Goal: Check status: Check status

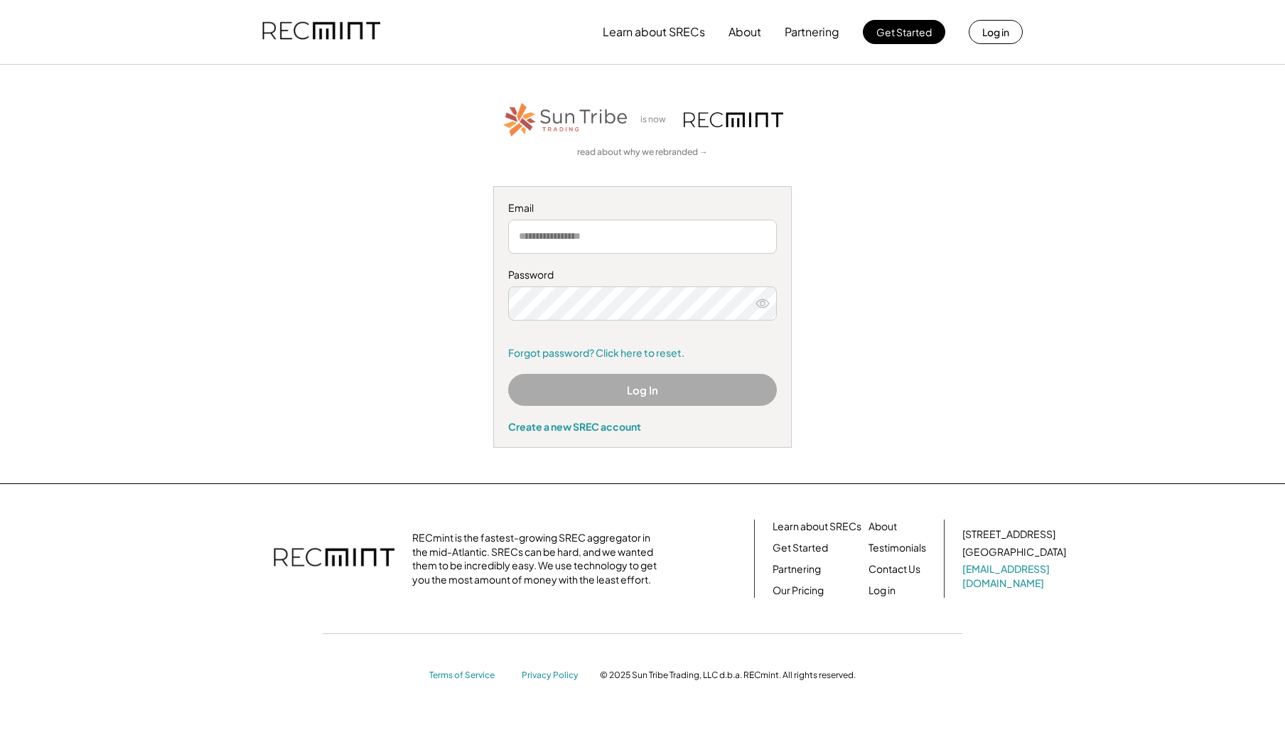
click at [548, 211] on div "Email" at bounding box center [642, 208] width 269 height 14
click at [551, 232] on input "email" at bounding box center [642, 237] width 269 height 34
click at [751, 751] on com-1password-button at bounding box center [642, 752] width 1285 height 0
type input "**********"
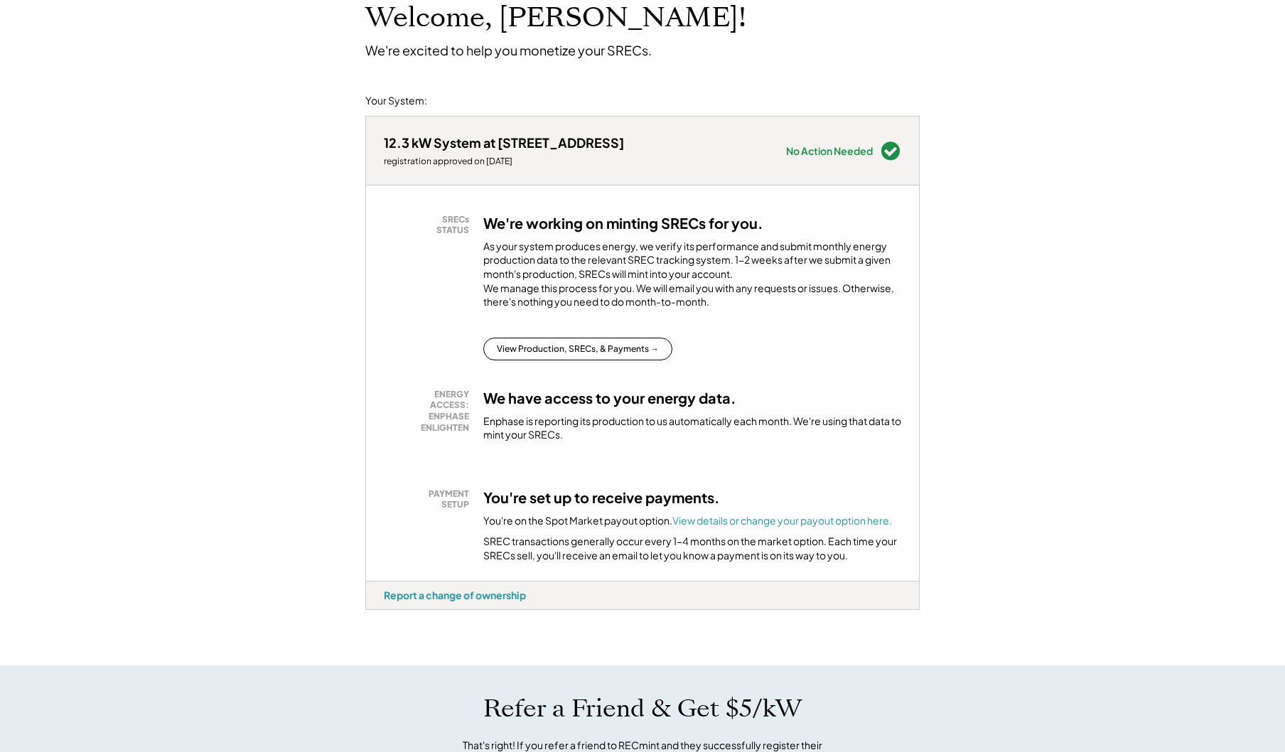
scroll to position [103, 0]
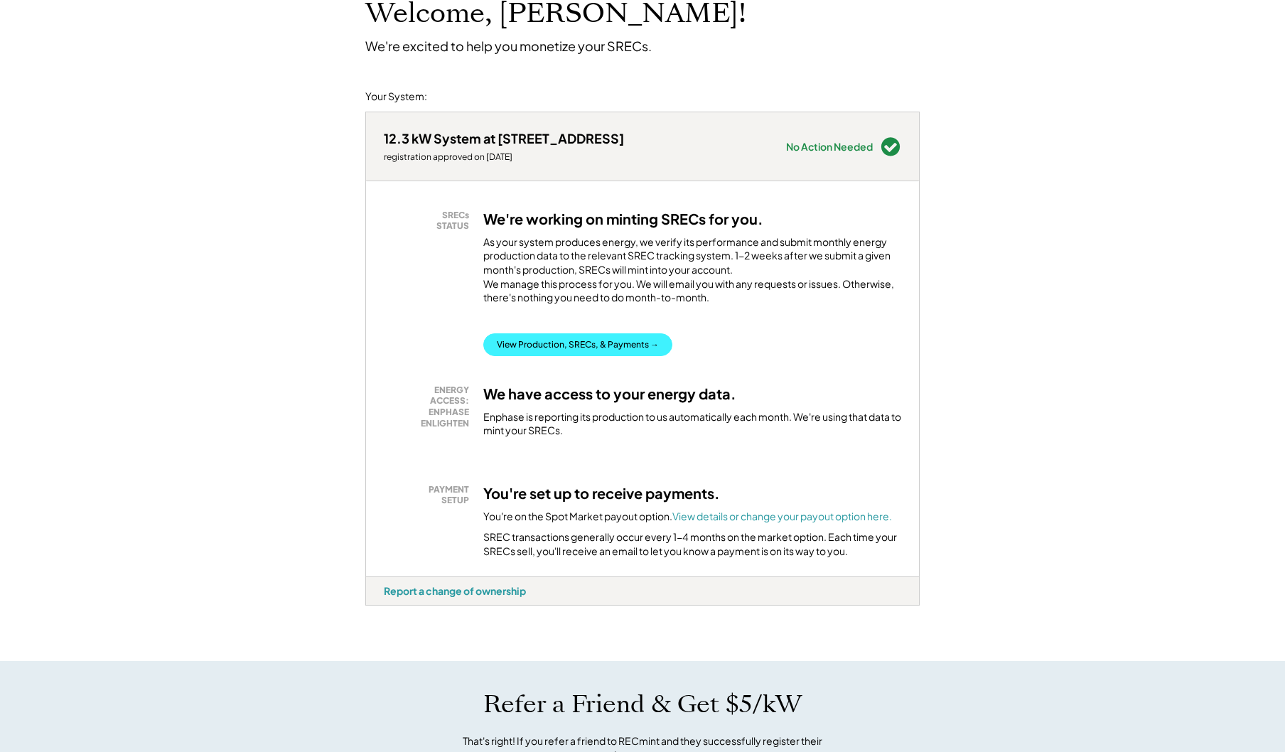
click at [600, 353] on button "View Production, SRECs, & Payments →" at bounding box center [577, 344] width 189 height 23
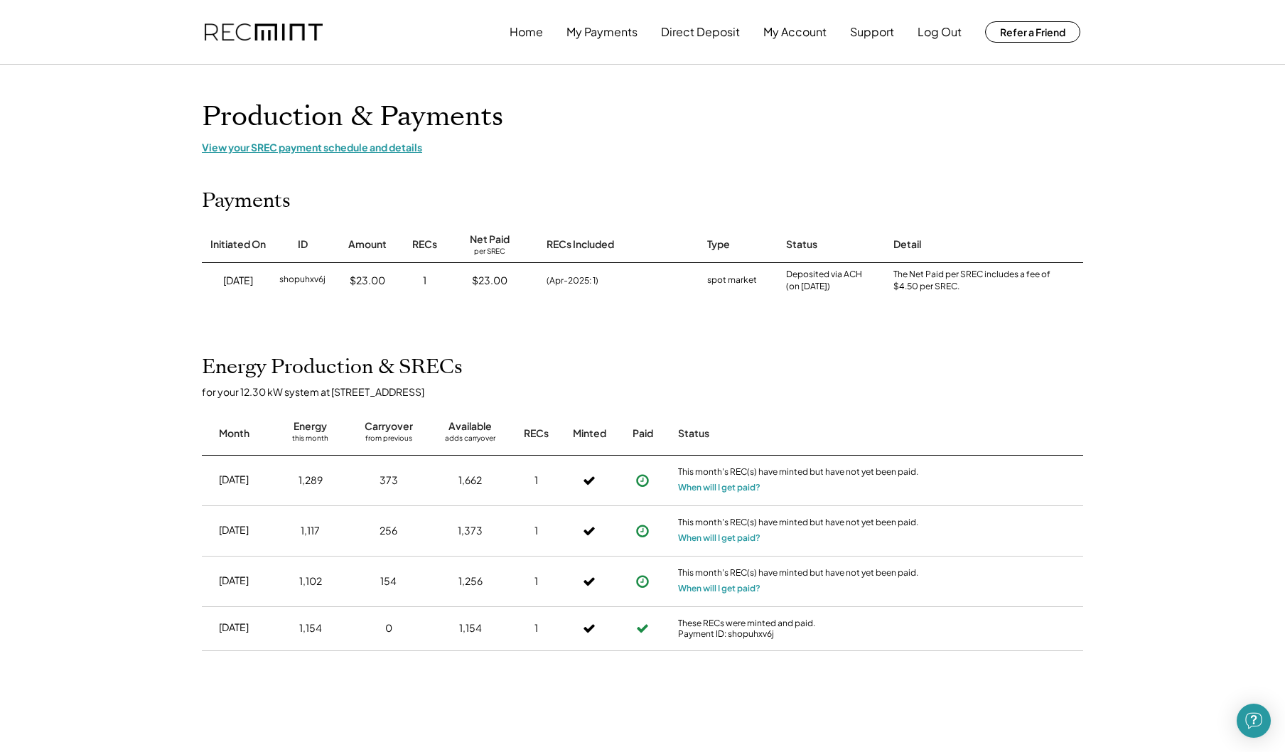
click at [212, 146] on div "View your SREC payment schedule and details" at bounding box center [642, 147] width 881 height 13
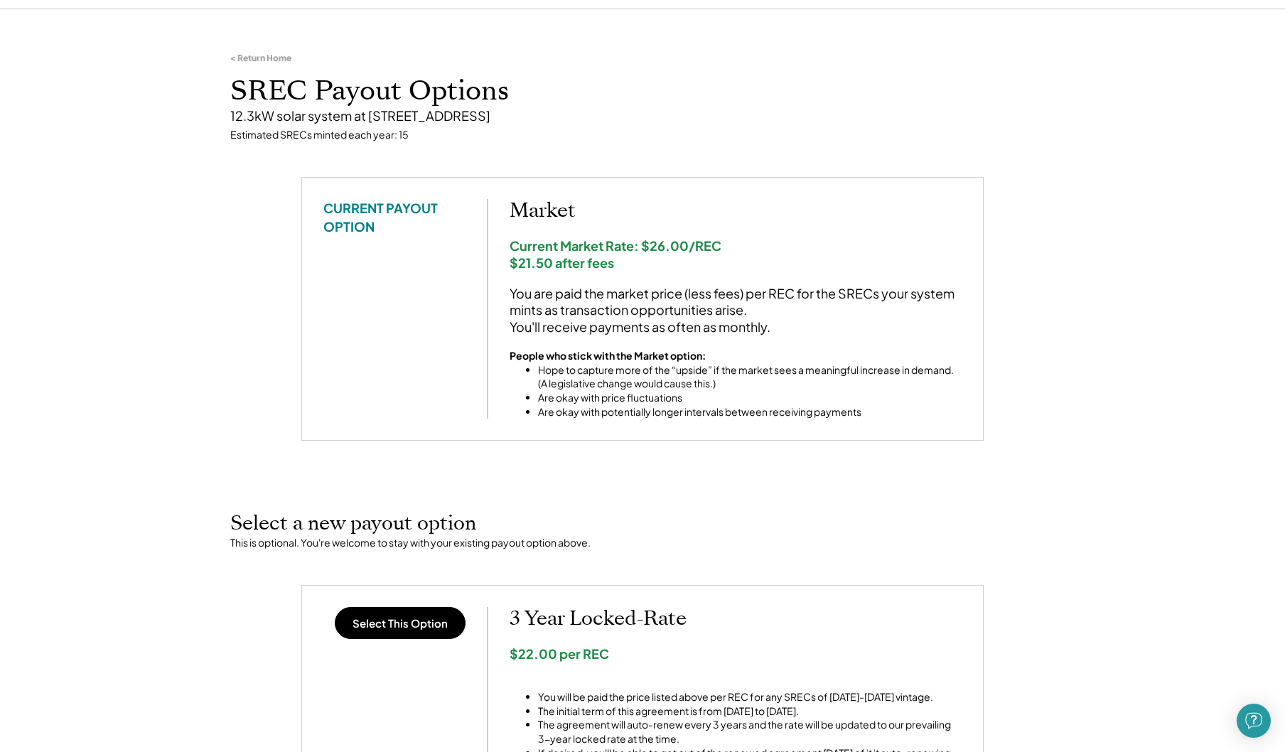
scroll to position [53, 0]
